Goal: Navigation & Orientation: Go to known website

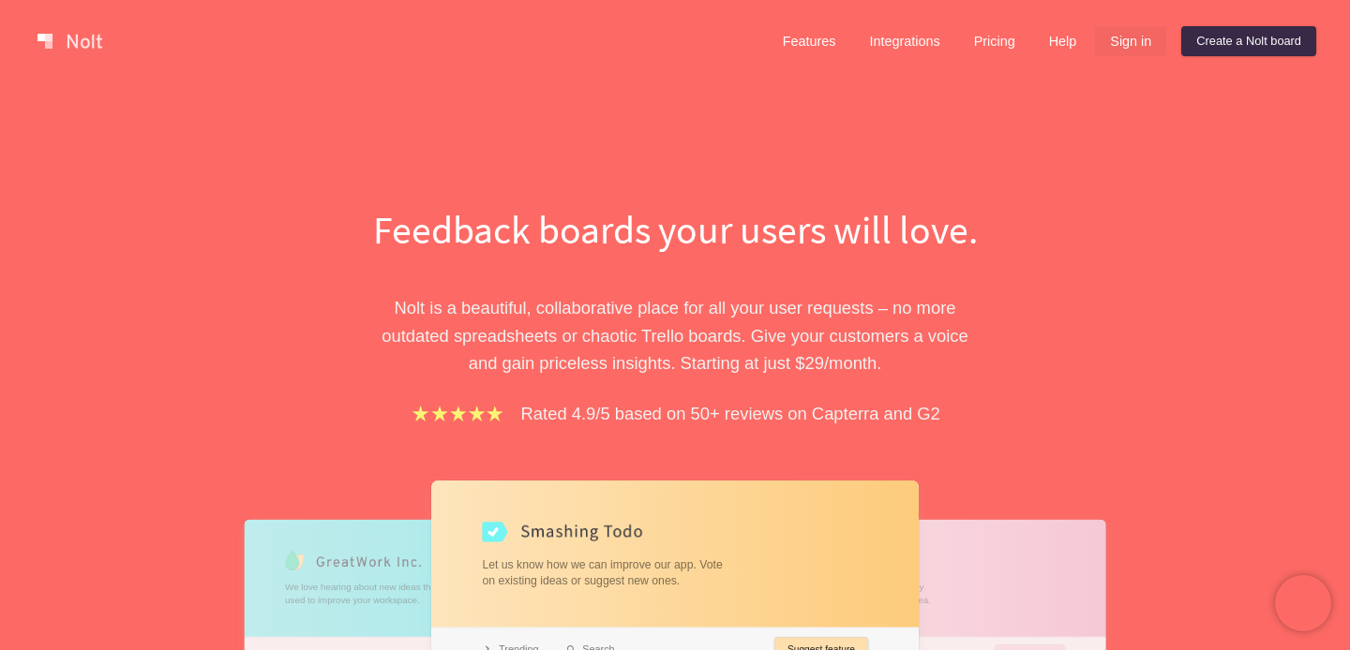
click at [1130, 45] on link "Sign in" at bounding box center [1130, 41] width 71 height 30
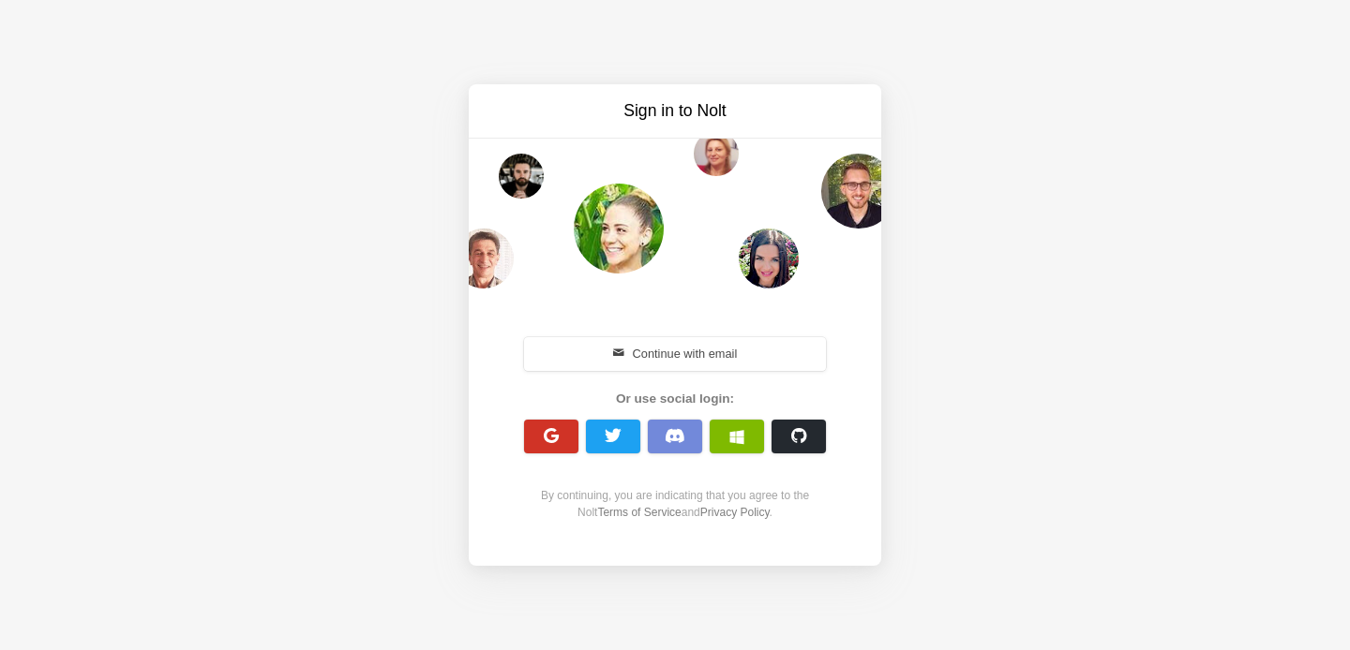
click at [566, 435] on button "button" at bounding box center [551, 437] width 54 height 34
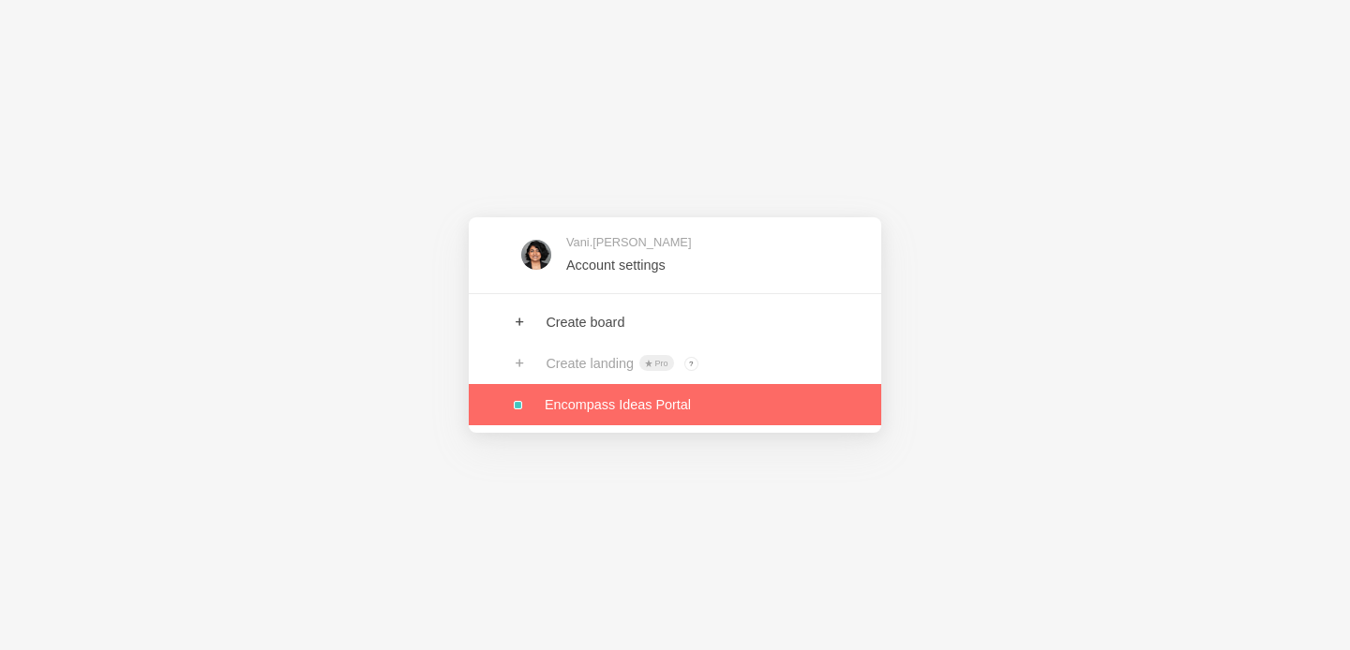
click at [679, 410] on link at bounding box center [675, 404] width 412 height 41
